Goal: Navigation & Orientation: Find specific page/section

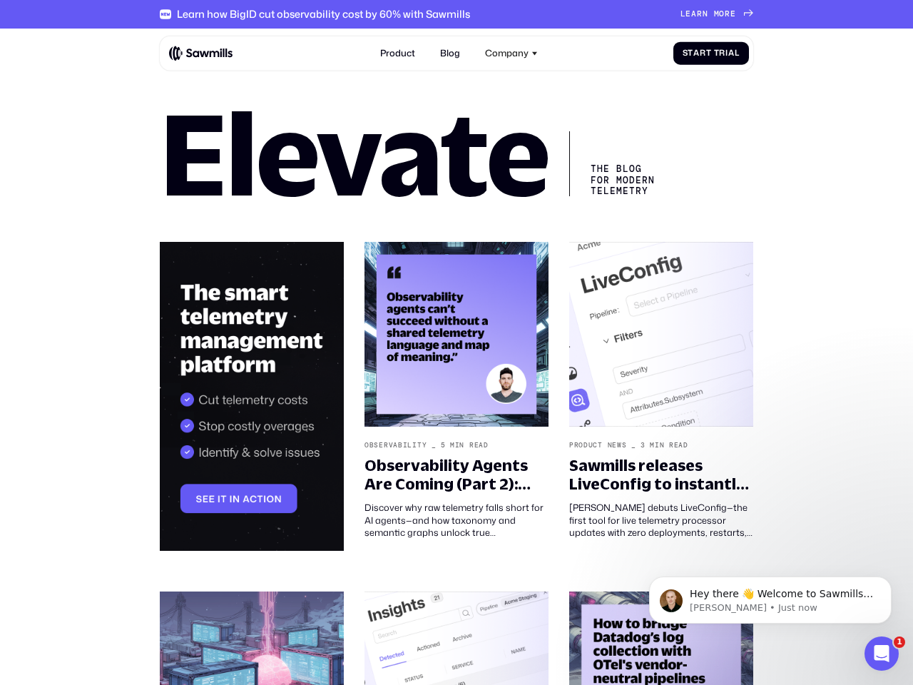
click at [512, 53] on div "Company" at bounding box center [507, 53] width 44 height 11
click at [771, 600] on p "Hey there 👋 Welcome to Sawmills. The smart telemetry management platform that s…" at bounding box center [782, 594] width 184 height 14
